Goal: Task Accomplishment & Management: Use online tool/utility

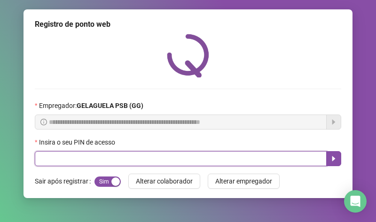
drag, startPoint x: 93, startPoint y: 163, endPoint x: 101, endPoint y: 159, distance: 8.4
click at [96, 161] on input "text" at bounding box center [181, 158] width 292 height 15
type input "*****"
click at [332, 159] on icon "caret-right" at bounding box center [333, 158] width 3 height 5
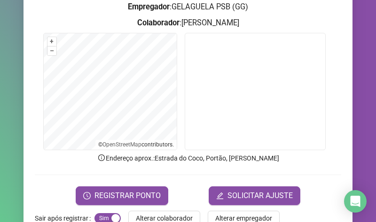
scroll to position [145, 0]
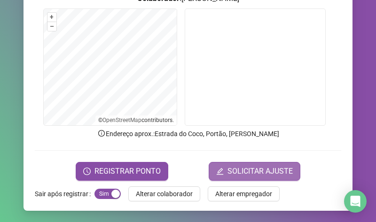
click at [244, 174] on span "SOLICITAR AJUSTE" at bounding box center [259, 171] width 65 height 11
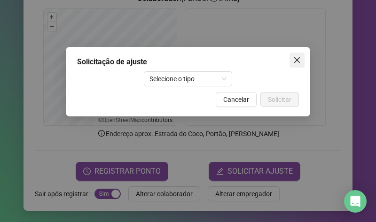
click at [299, 60] on icon "close" at bounding box center [297, 60] width 8 height 8
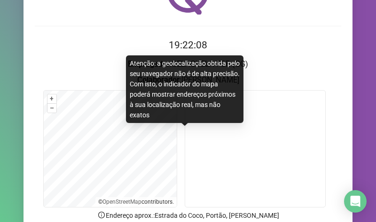
scroll to position [0, 0]
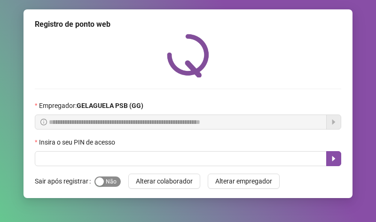
drag, startPoint x: 100, startPoint y: 184, endPoint x: 112, endPoint y: 180, distance: 13.4
click at [108, 181] on button "Sim Não" at bounding box center [107, 182] width 26 height 10
click at [112, 180] on button "Sim Não" at bounding box center [107, 182] width 26 height 10
